Goal: Check status: Check status

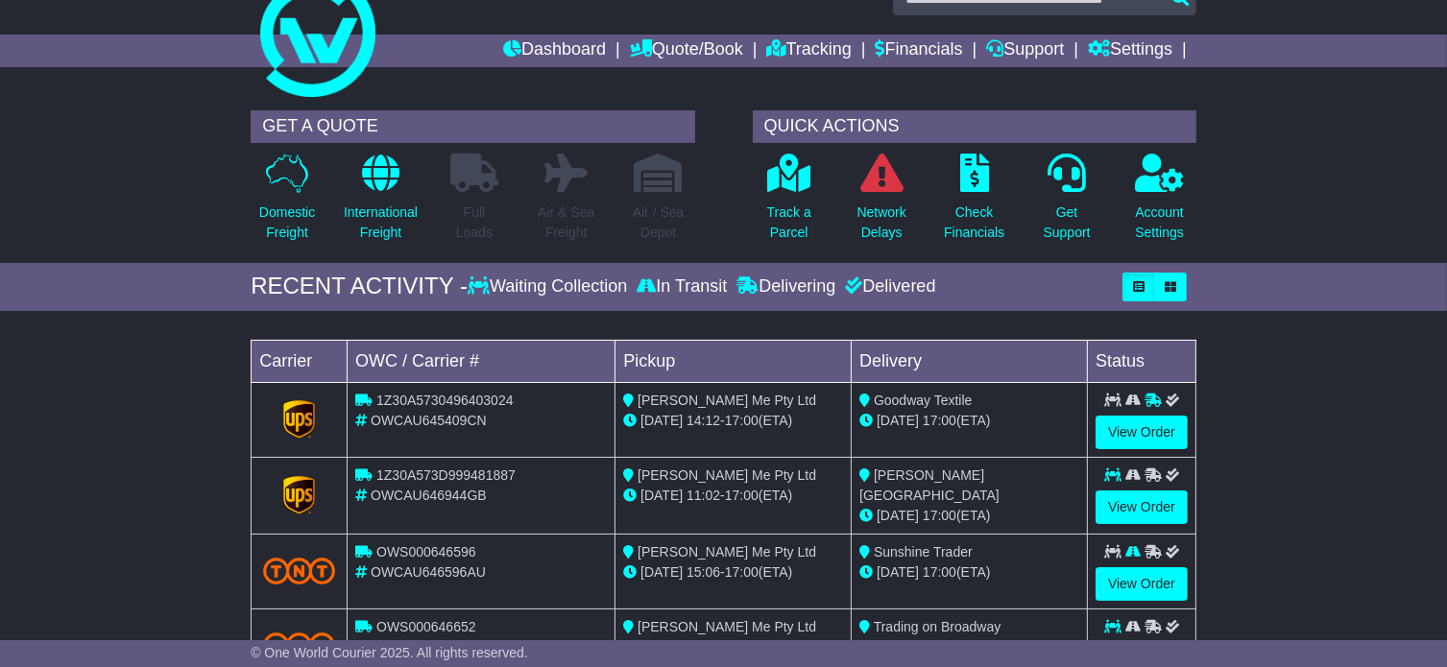
scroll to position [36, 0]
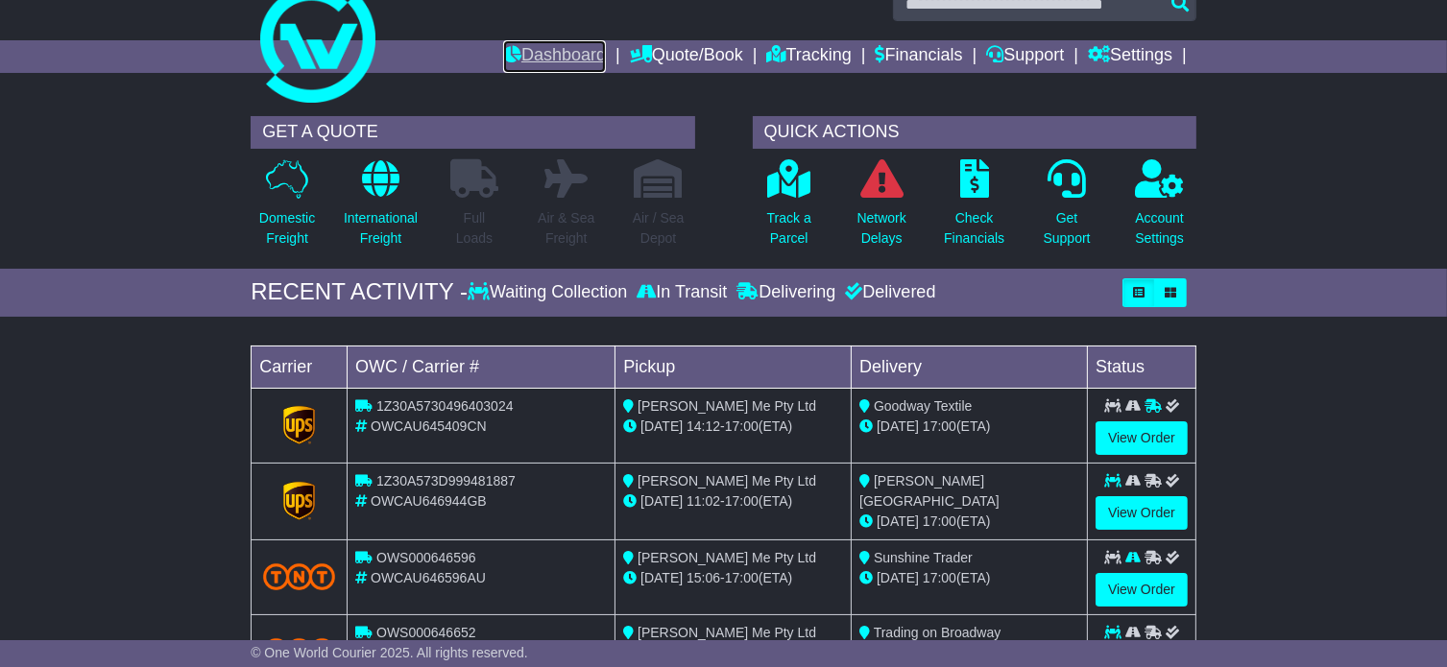
click at [561, 55] on link "Dashboard" at bounding box center [554, 56] width 103 height 33
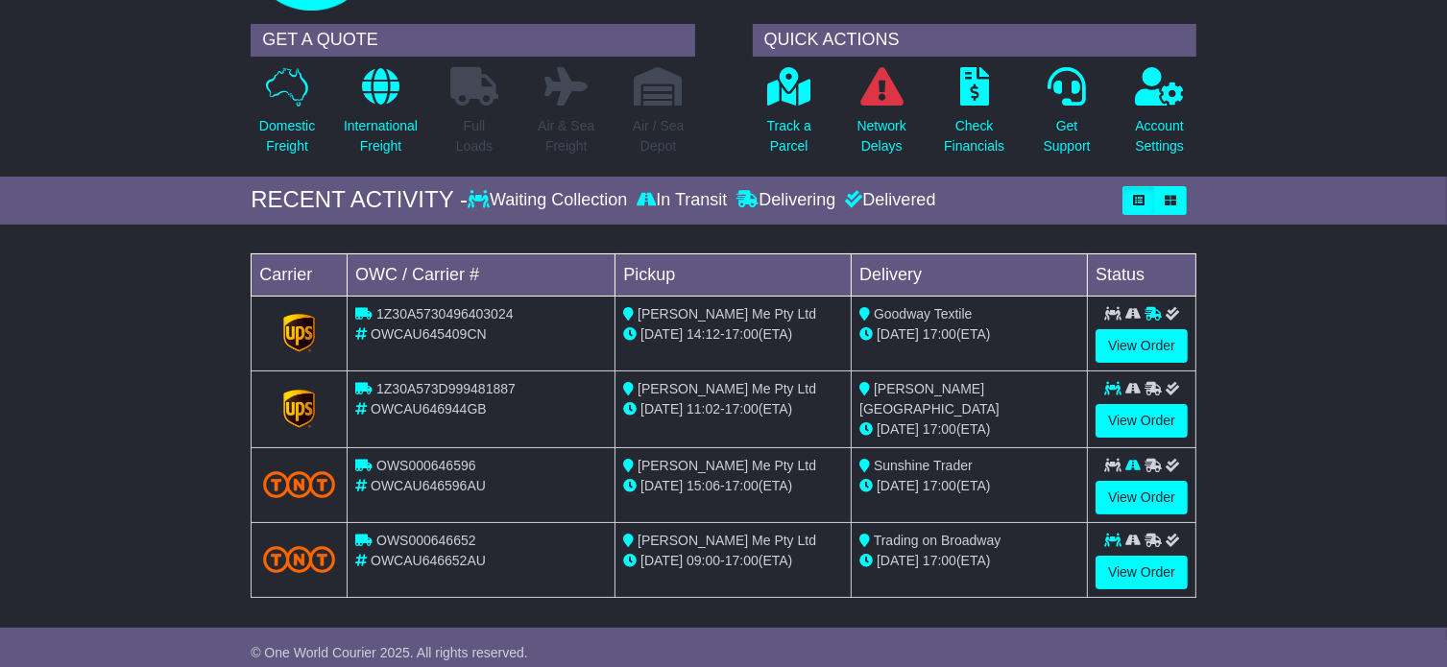
scroll to position [127, 0]
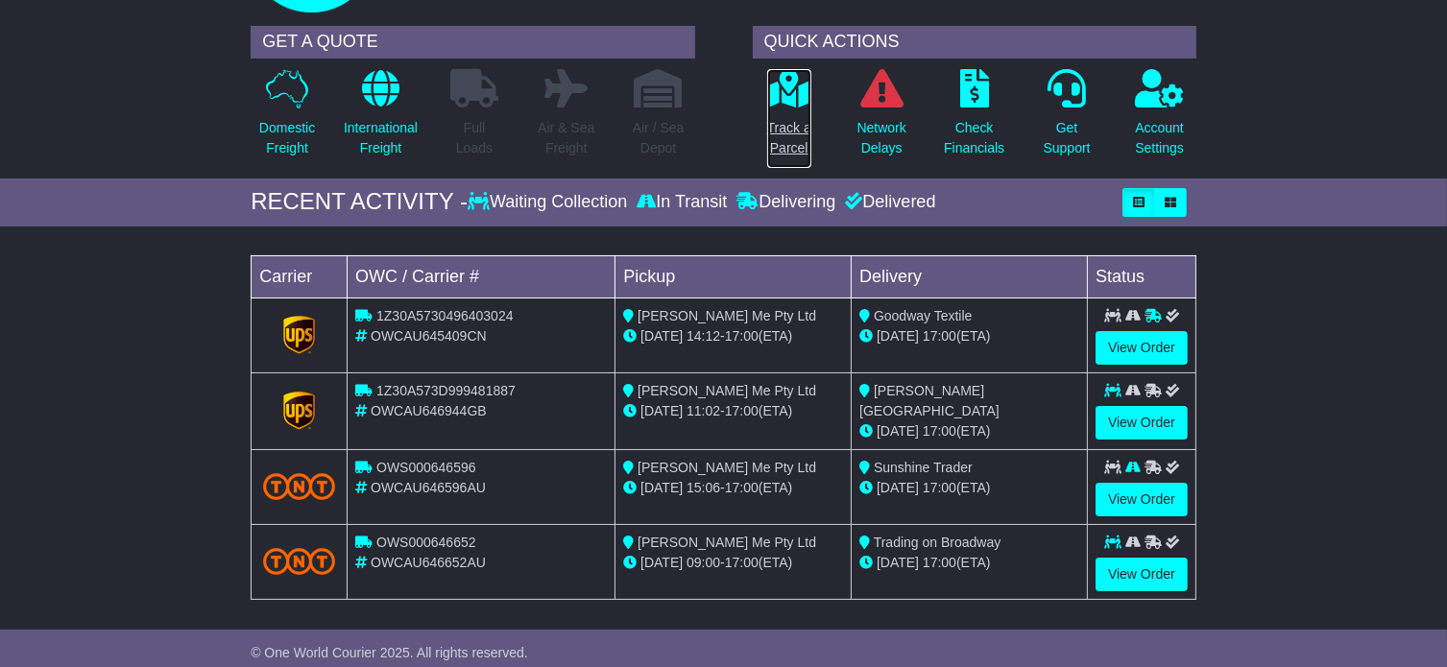
click at [782, 103] on icon at bounding box center [788, 88] width 43 height 38
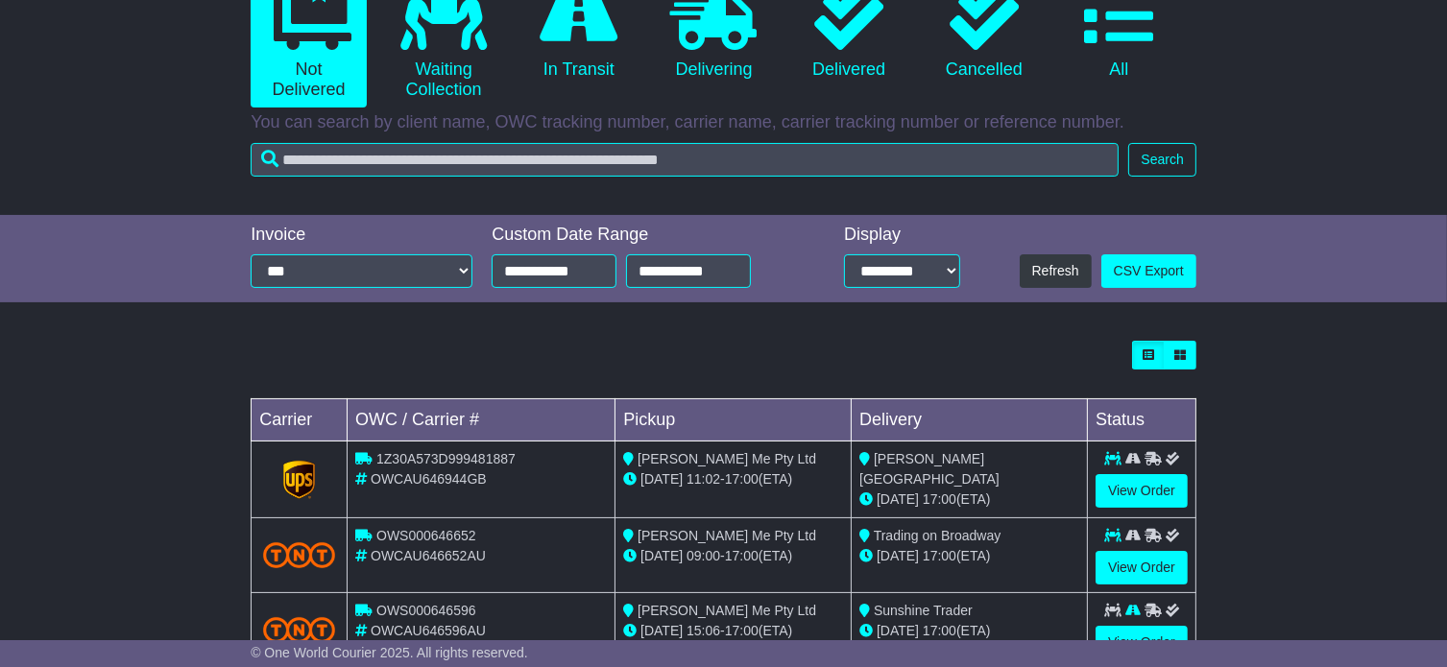
scroll to position [219, 0]
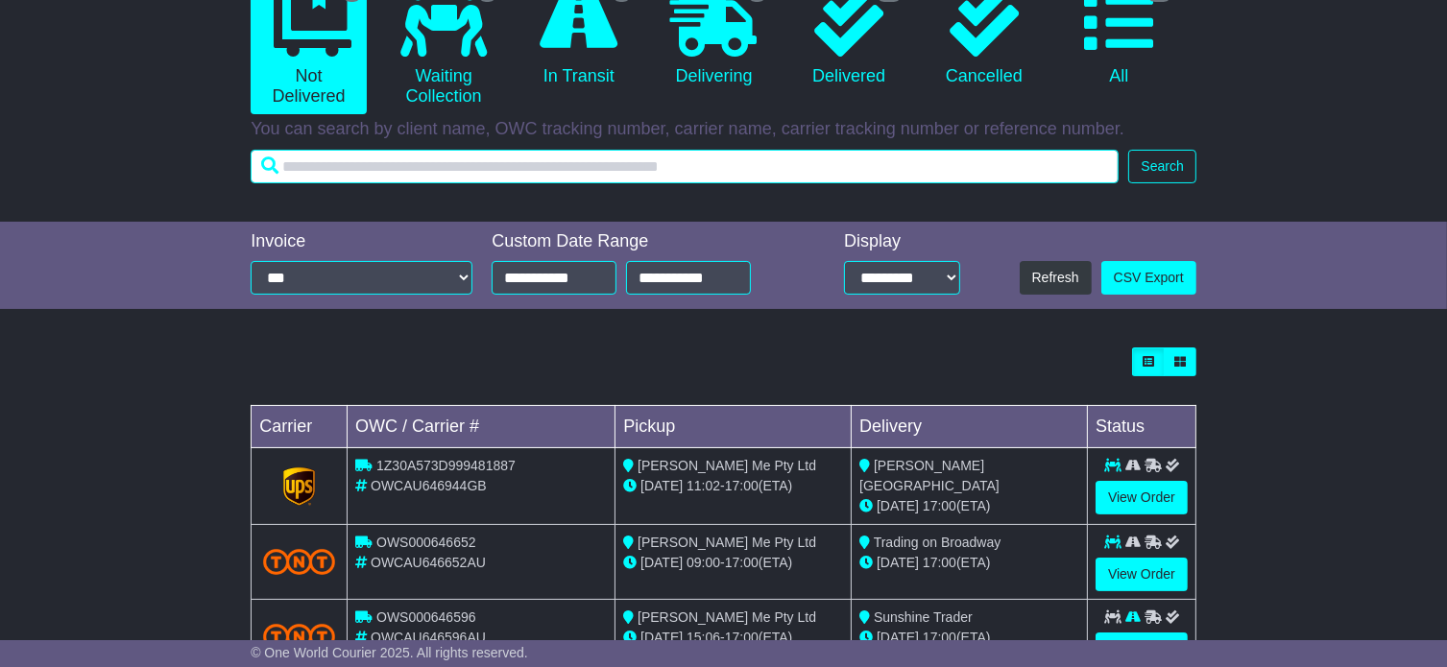
click at [381, 163] on input "text" at bounding box center [685, 167] width 868 height 34
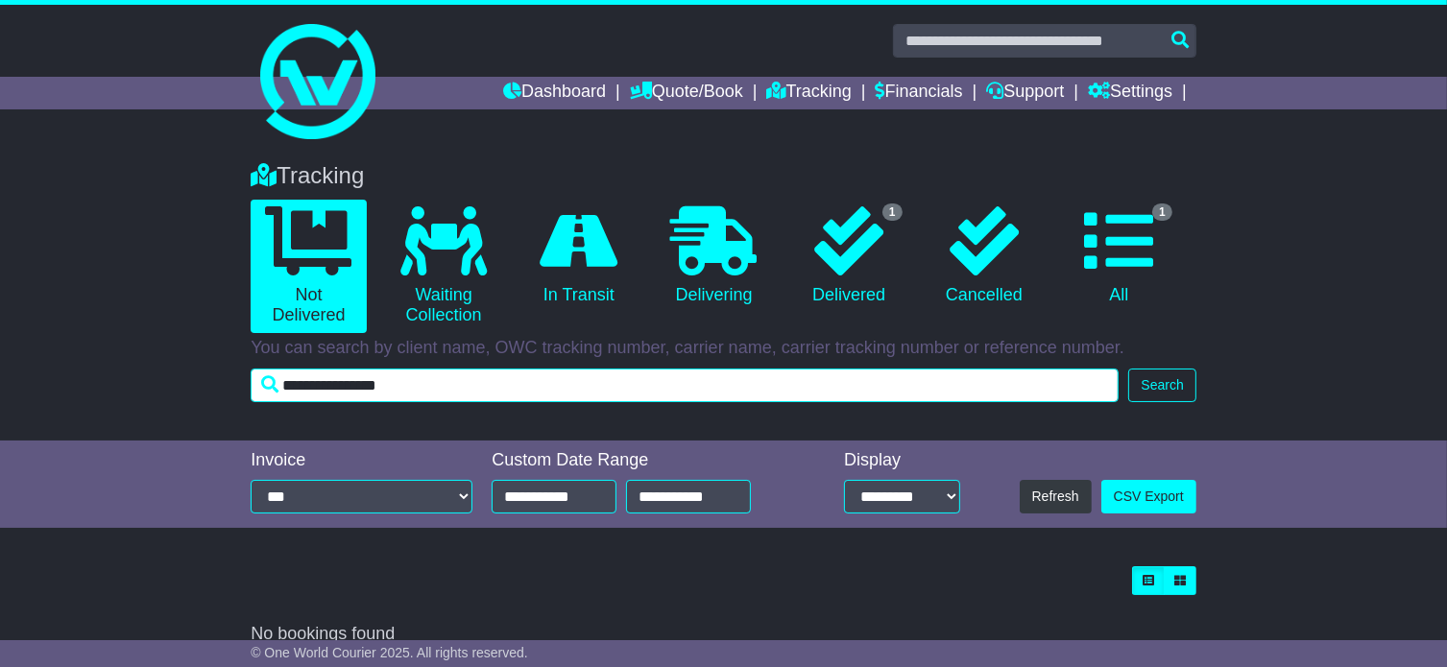
scroll to position [25, 0]
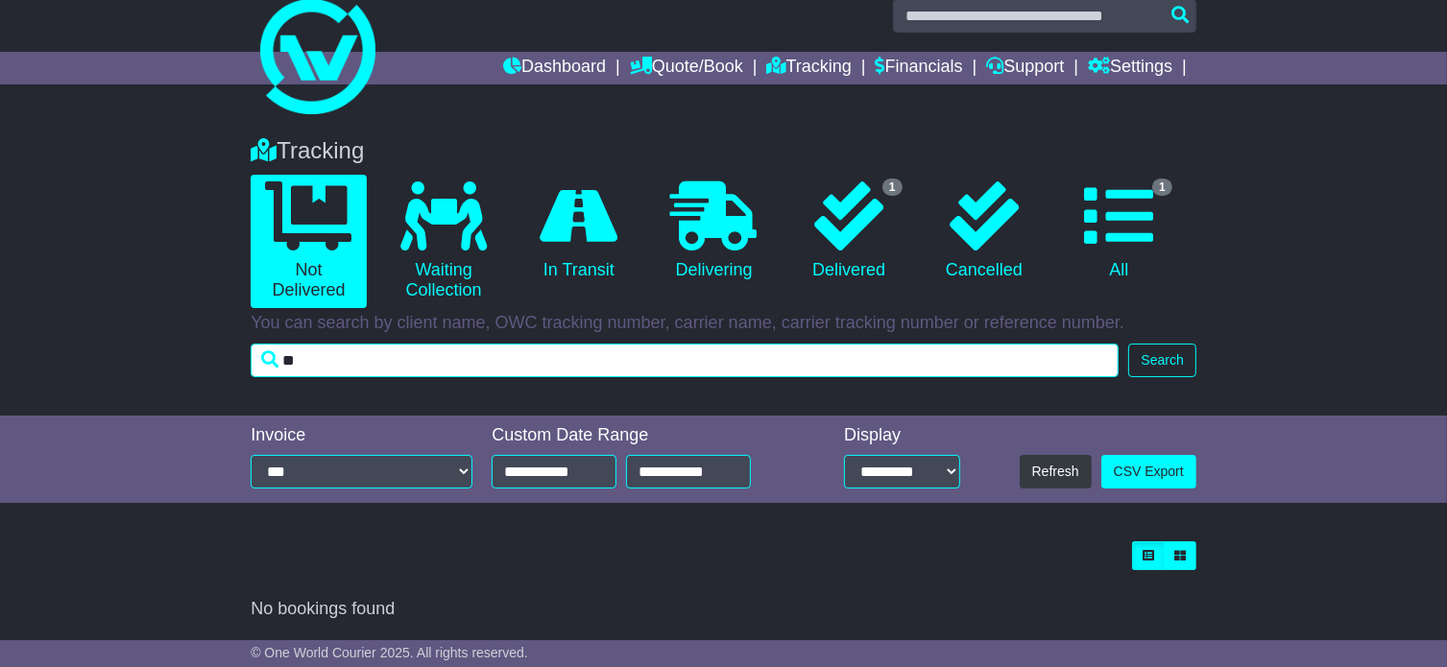
type input "*"
type input "****"
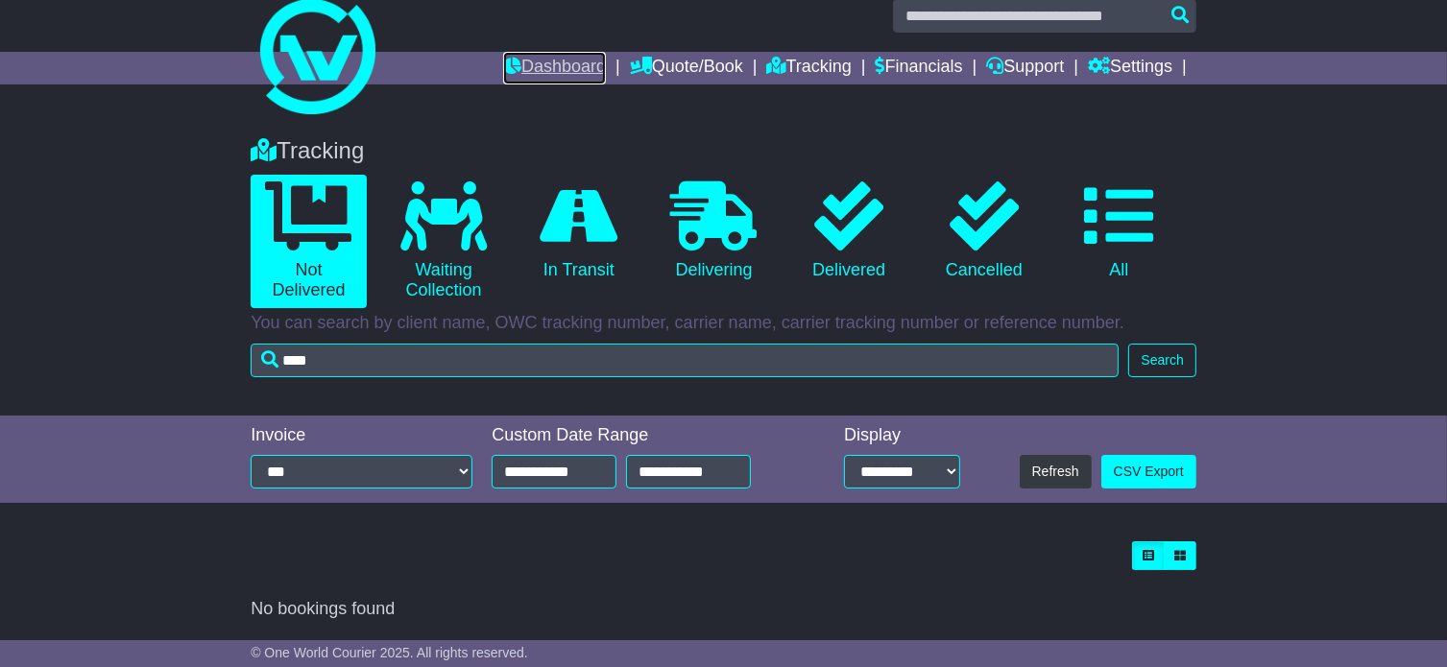
click at [576, 63] on link "Dashboard" at bounding box center [554, 68] width 103 height 33
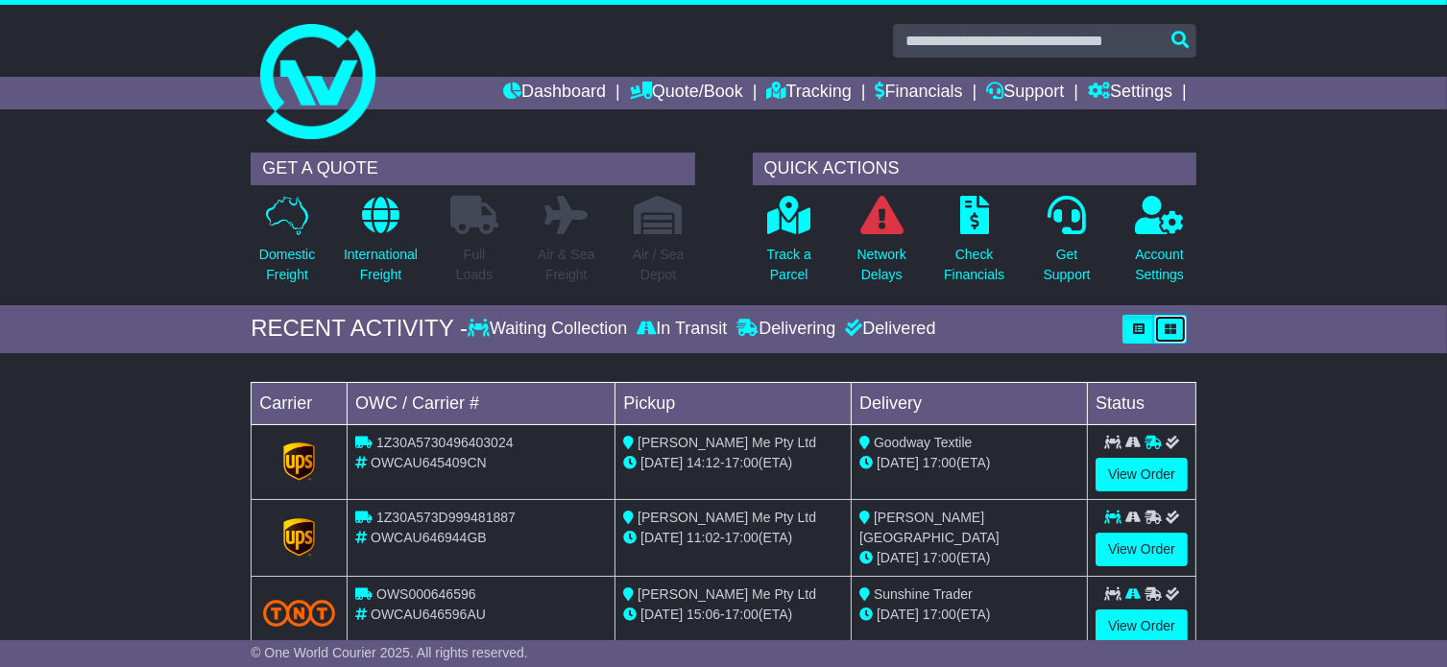
click at [1179, 321] on button "button" at bounding box center [1170, 329] width 33 height 29
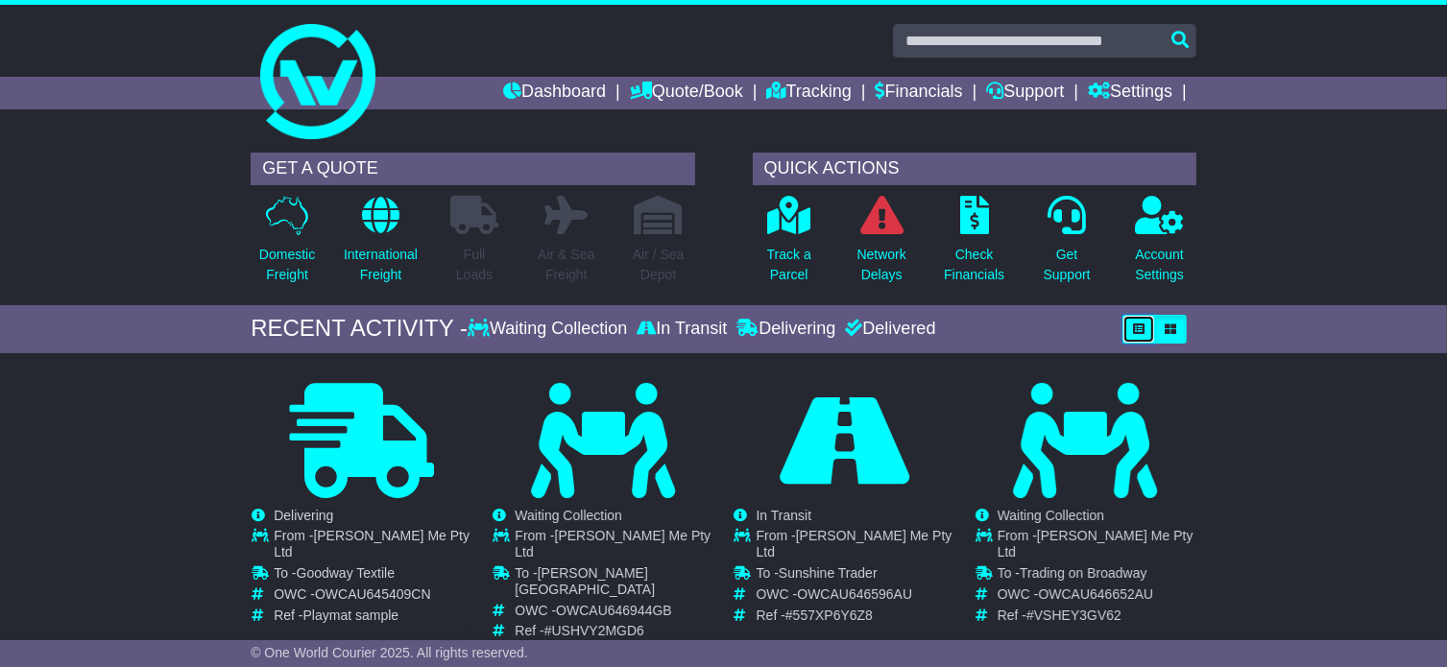
click at [1137, 335] on button "button" at bounding box center [1138, 329] width 33 height 29
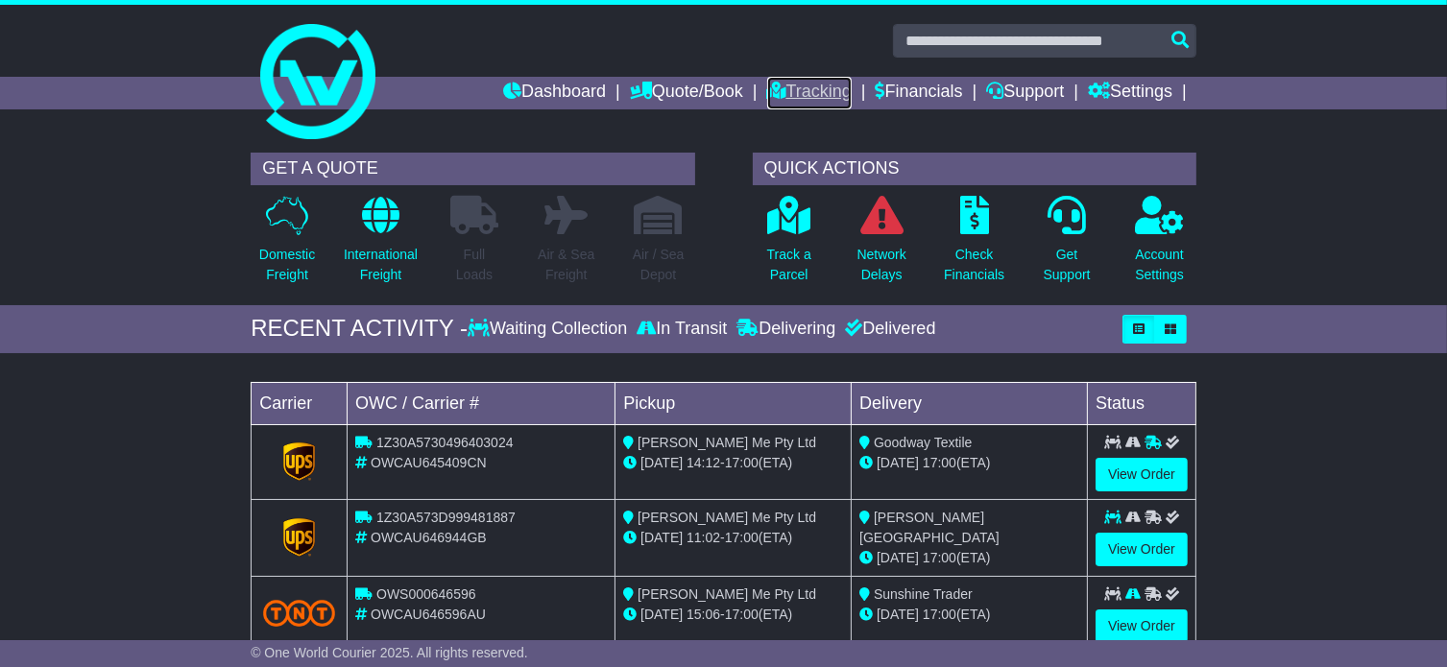
click at [808, 91] on link "Tracking" at bounding box center [809, 93] width 84 height 33
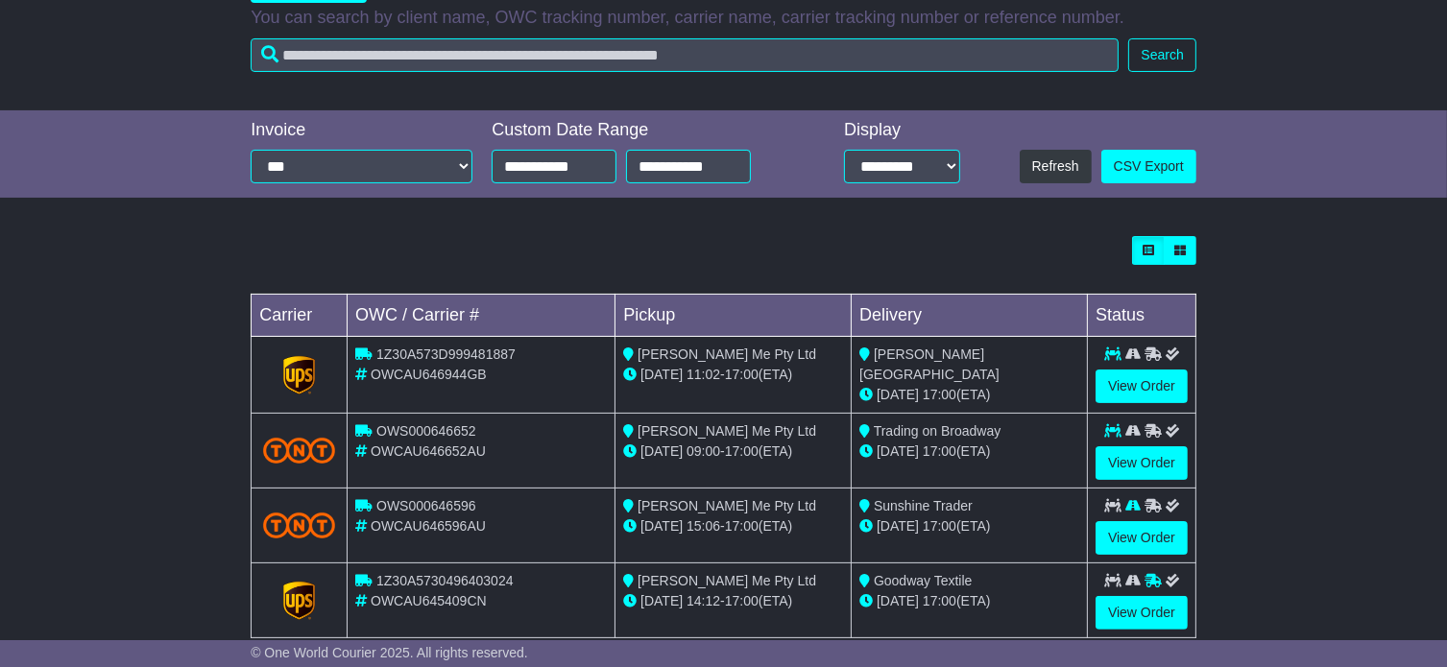
scroll to position [365, 0]
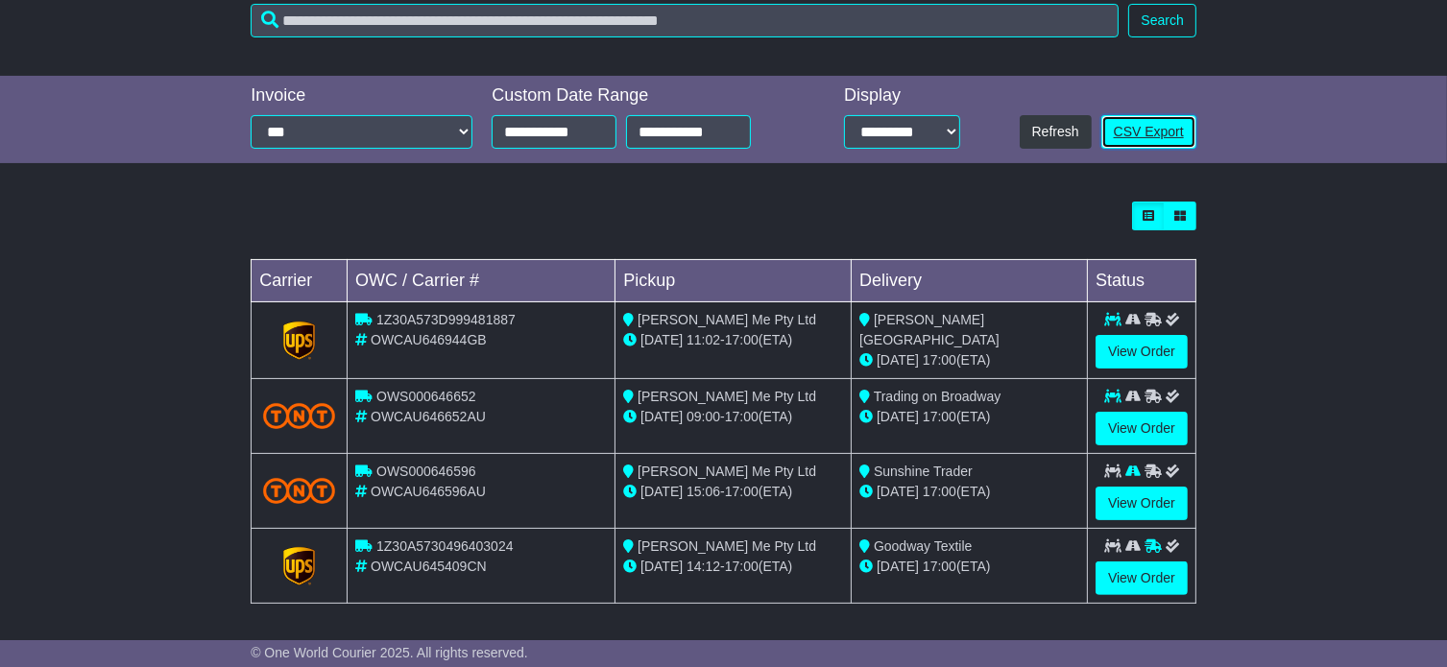
click at [1148, 135] on link "CSV Export" at bounding box center [1148, 132] width 95 height 34
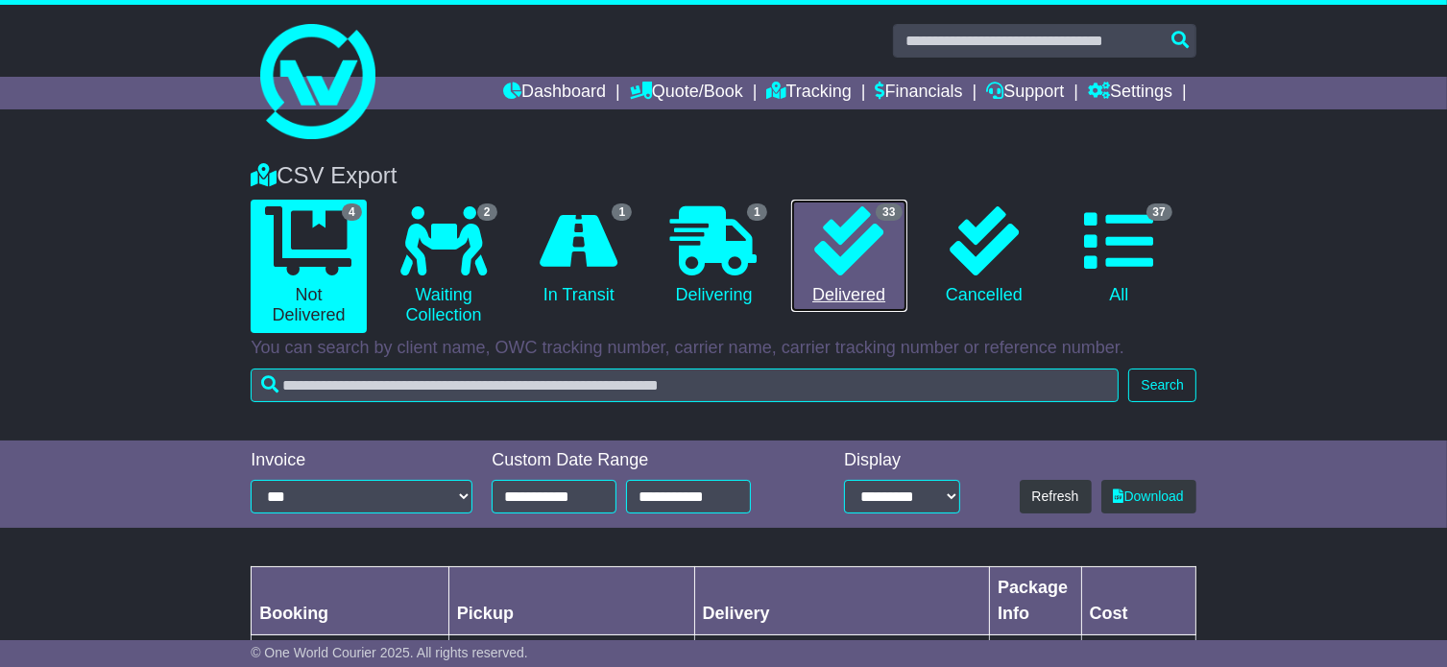
click at [832, 255] on icon at bounding box center [848, 240] width 69 height 69
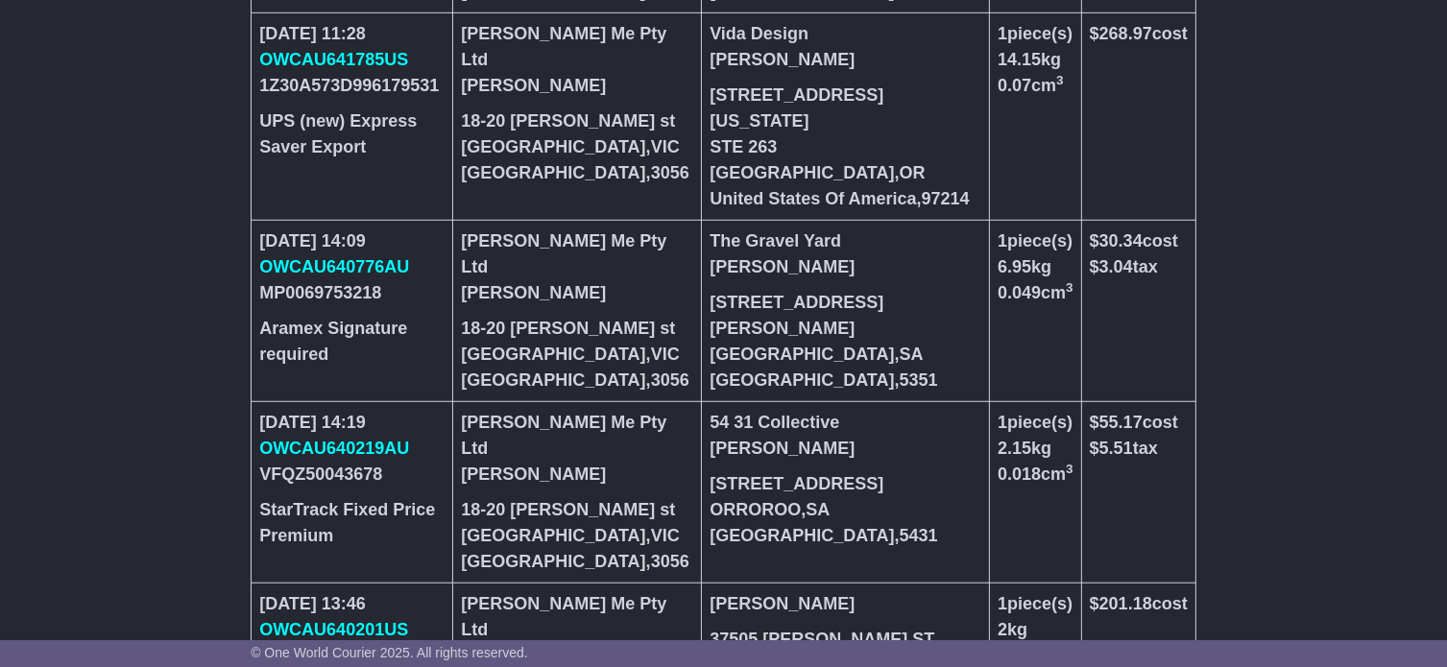
scroll to position [1388, 0]
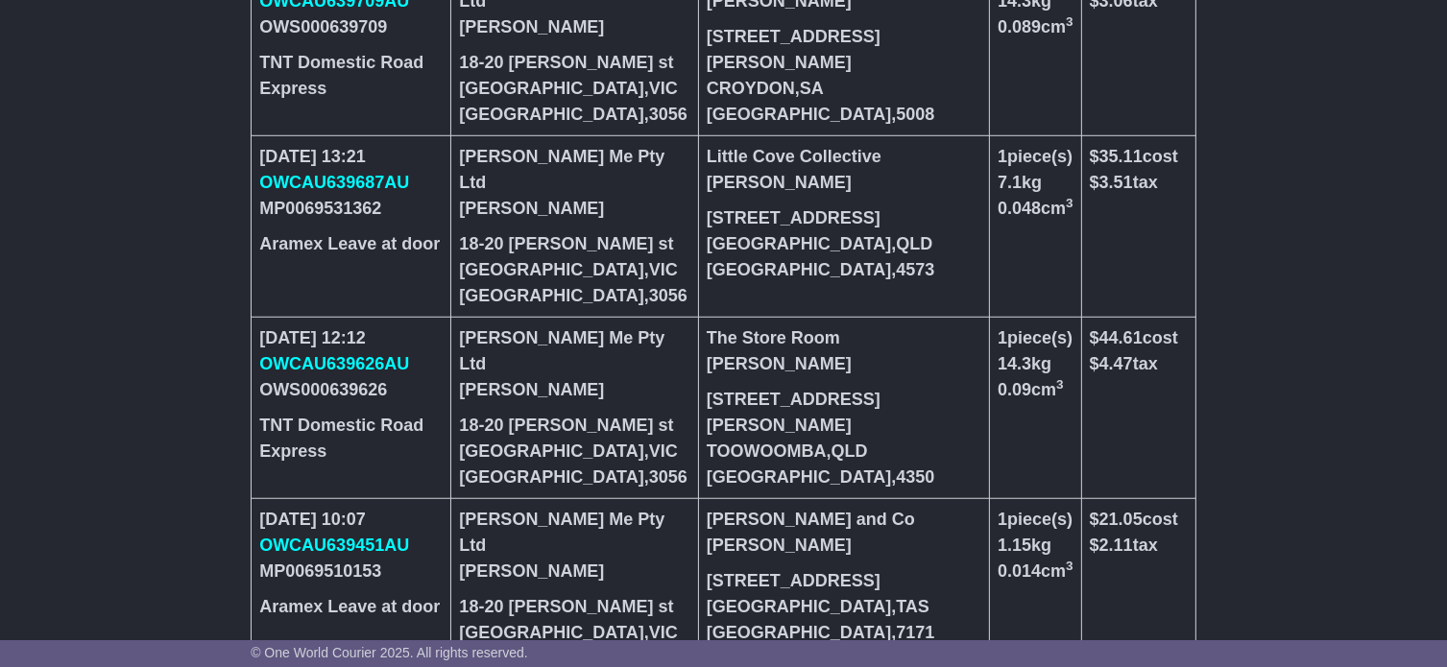
scroll to position [1414, 0]
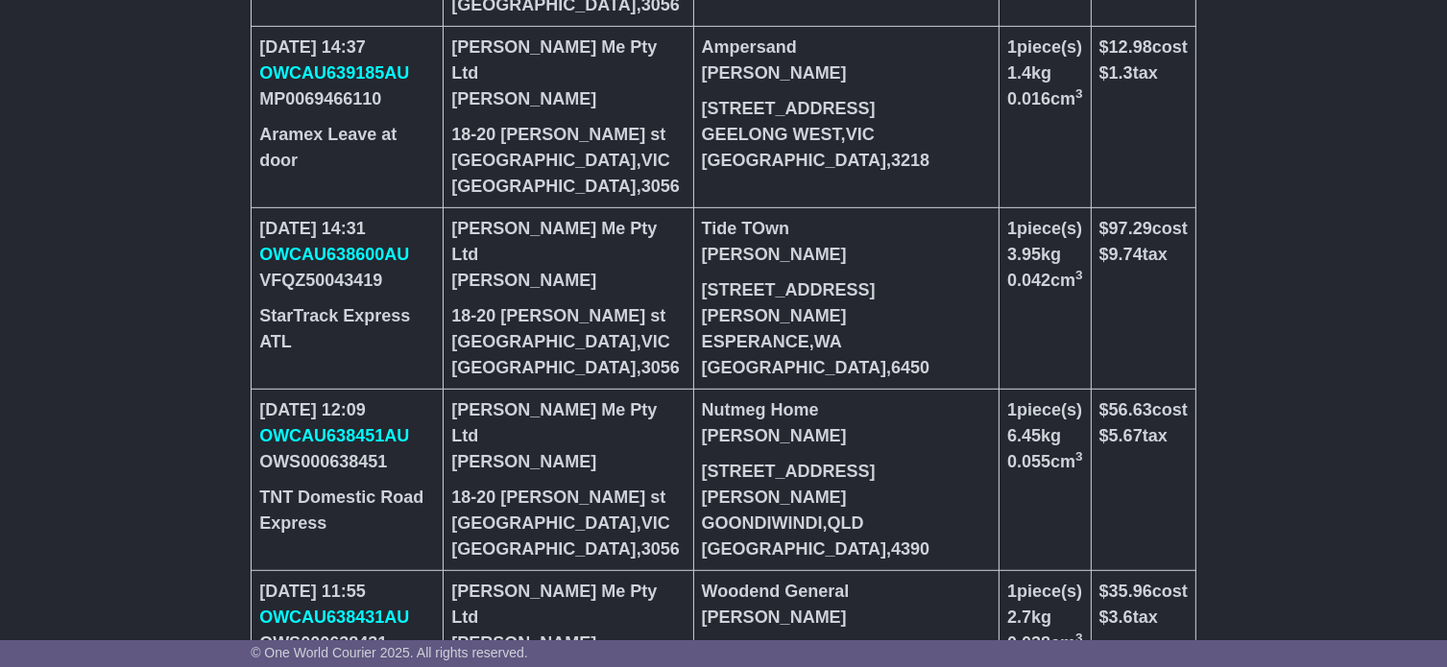
scroll to position [1362, 0]
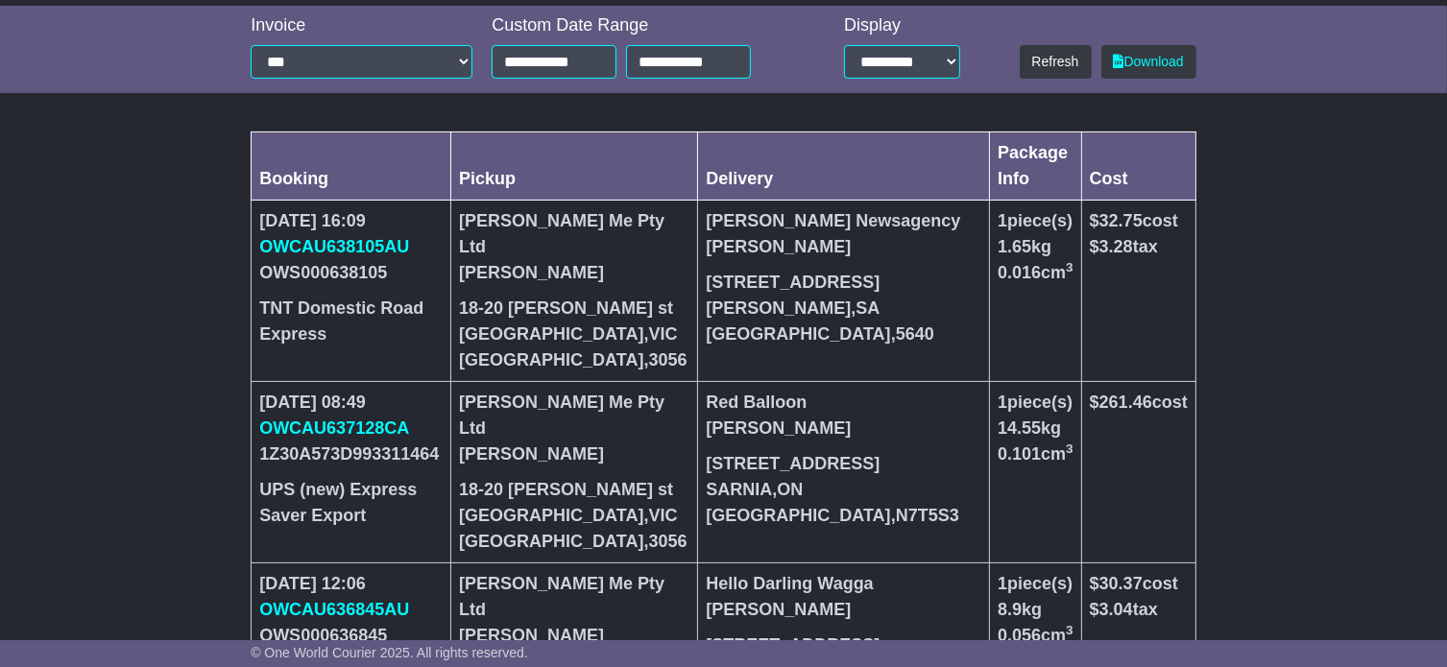
scroll to position [434, 0]
drag, startPoint x: 403, startPoint y: 247, endPoint x: 260, endPoint y: 243, distance: 143.1
click at [260, 243] on div "OWCAU638105AU" at bounding box center [350, 248] width 183 height 26
copy link "OWCAU638105AU"
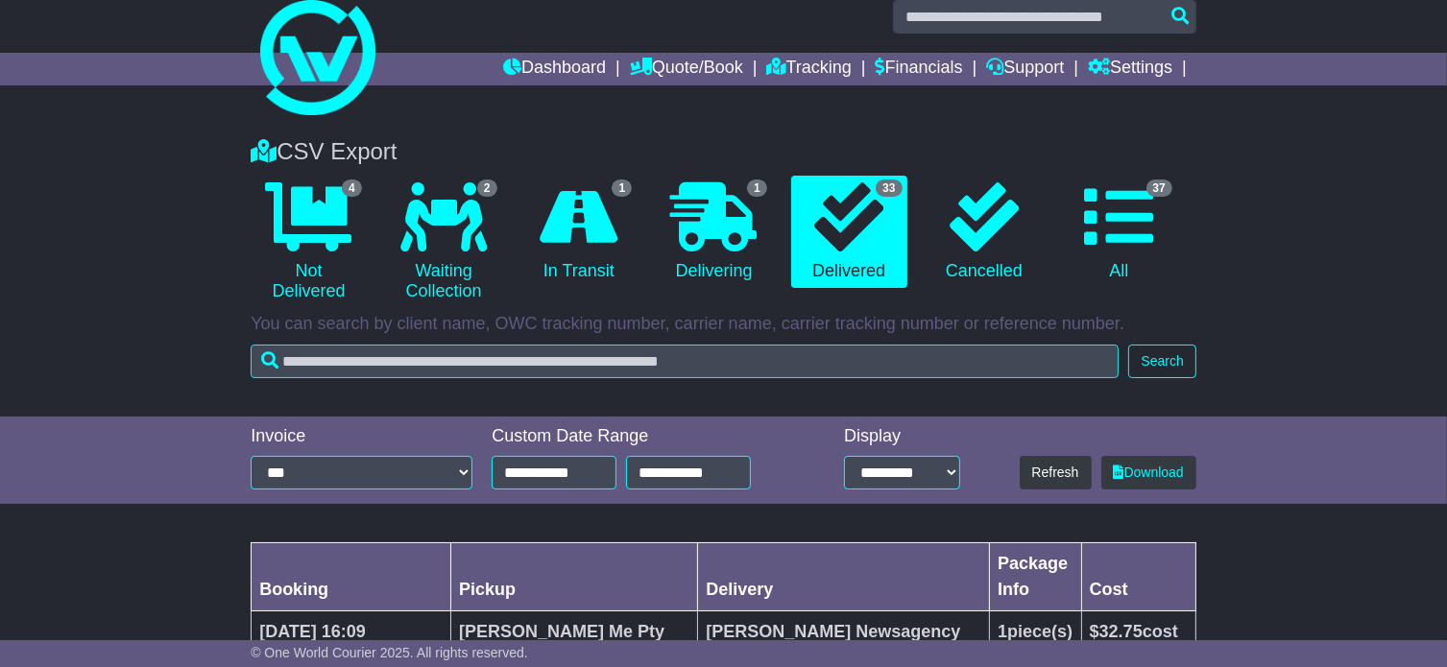
scroll to position [0, 0]
